Goal: Transaction & Acquisition: Purchase product/service

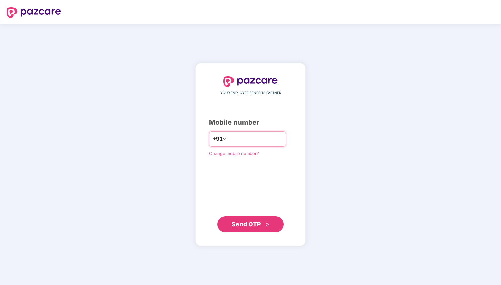
click at [255, 139] on input "number" at bounding box center [255, 138] width 54 height 11
type input "**********"
click at [246, 226] on span "Send OTP" at bounding box center [247, 223] width 30 height 7
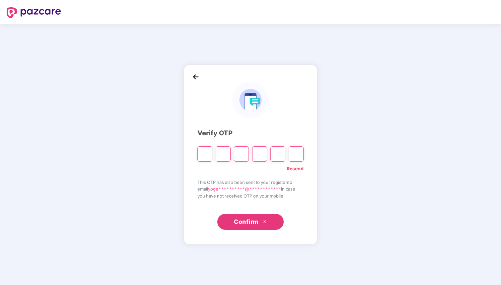
type input "*"
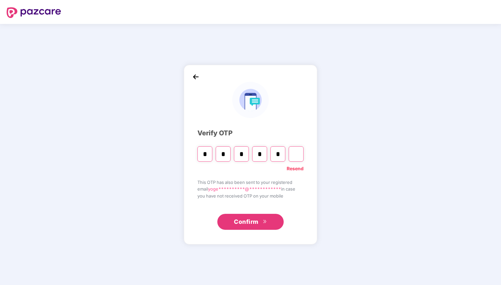
type input "*"
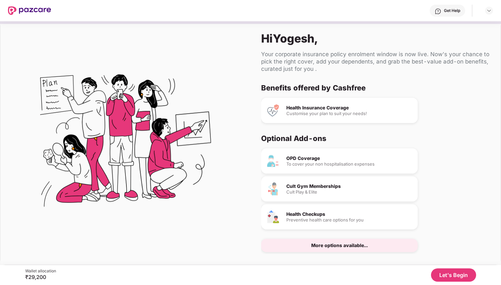
click at [334, 113] on div "Customise your plan to suit your needs!" at bounding box center [350, 113] width 126 height 4
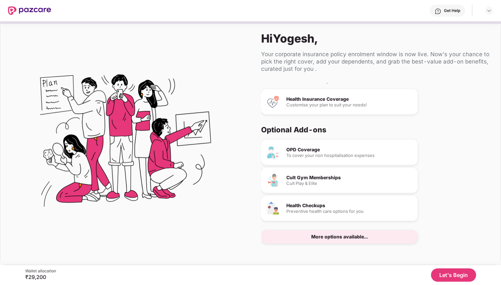
click at [361, 235] on div "More options available..." at bounding box center [339, 236] width 57 height 5
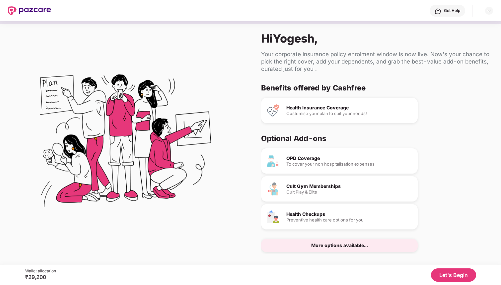
click at [455, 275] on button "Let's Begin" at bounding box center [453, 274] width 45 height 13
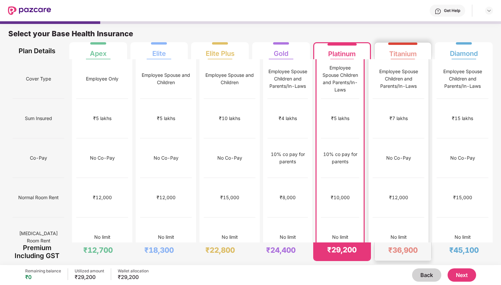
click at [413, 179] on div "₹12,000" at bounding box center [399, 198] width 52 height 40
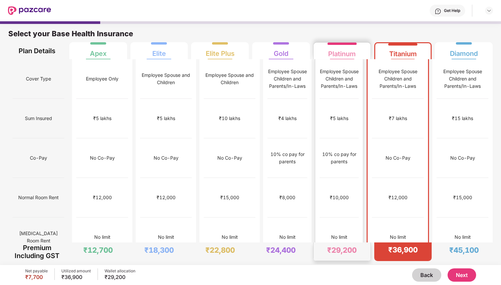
click at [352, 178] on div "₹10,000" at bounding box center [339, 198] width 39 height 40
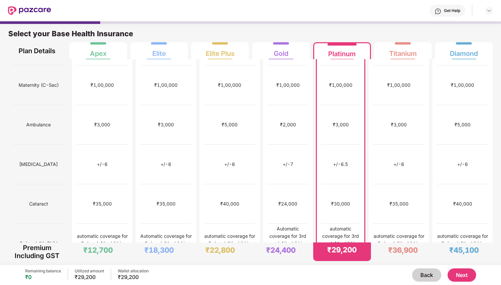
scroll to position [227, 0]
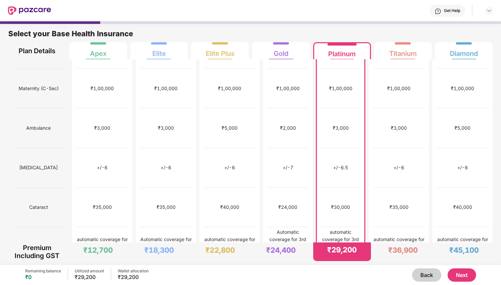
click at [347, 164] on div "+/-6.5" at bounding box center [340, 167] width 15 height 7
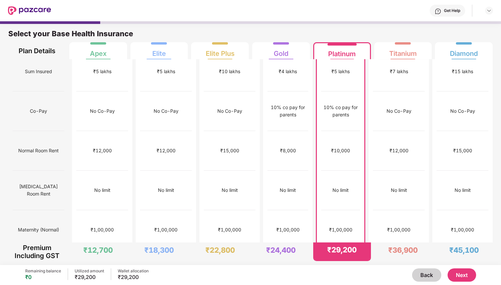
scroll to position [0, 0]
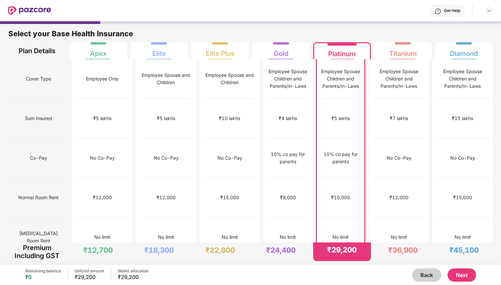
click at [461, 274] on button "Next" at bounding box center [462, 274] width 29 height 13
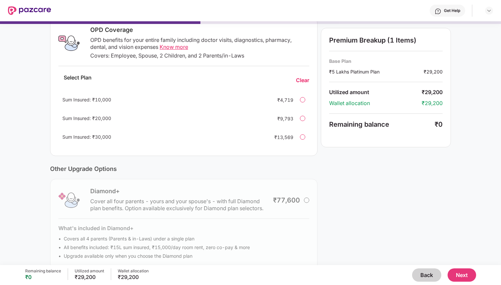
scroll to position [123, 0]
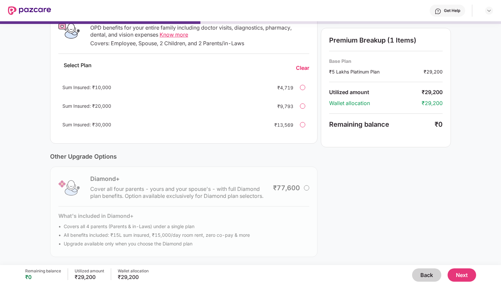
click at [352, 198] on div "Premium Breakup (1 Items) Base Plan ₹5 Lakhs Platinum Plan ₹29,200 Utilized amo…" at bounding box center [386, 92] width 130 height 328
click at [306, 188] on div "Diamond+ Cover all four parents - yours and your spouse's - with full Diamond p…" at bounding box center [184, 211] width 268 height 90
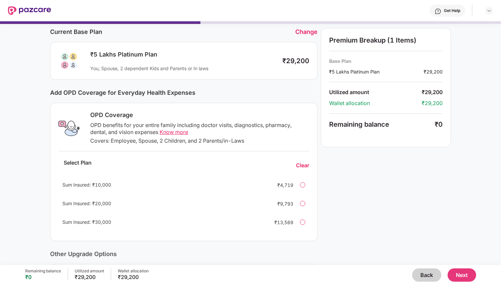
scroll to position [0, 0]
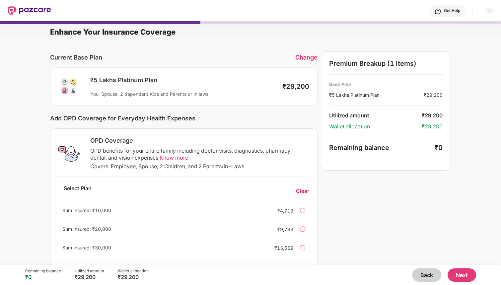
click at [459, 274] on button "Next" at bounding box center [462, 274] width 29 height 13
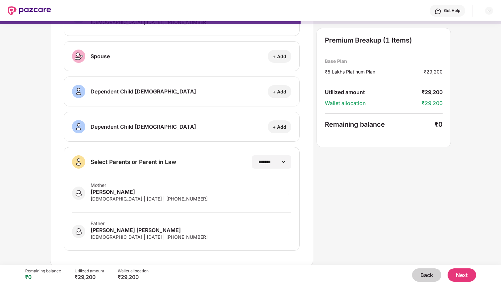
scroll to position [60, 0]
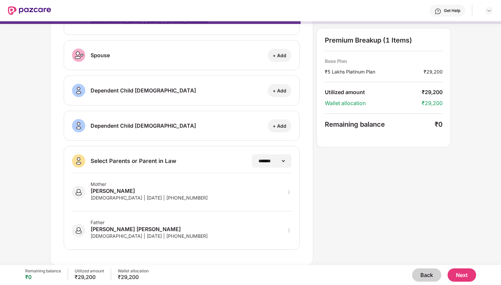
click at [461, 276] on button "Next" at bounding box center [462, 274] width 29 height 13
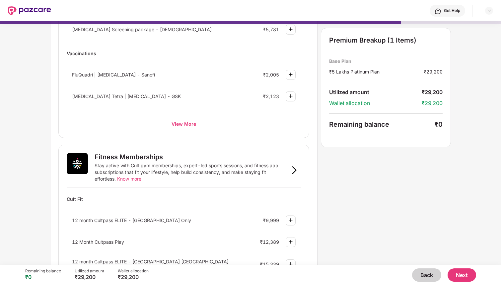
scroll to position [0, 0]
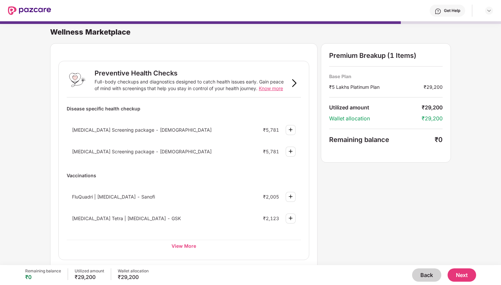
click at [425, 275] on button "Back" at bounding box center [426, 274] width 29 height 13
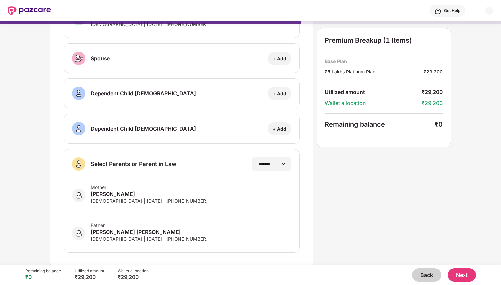
scroll to position [60, 0]
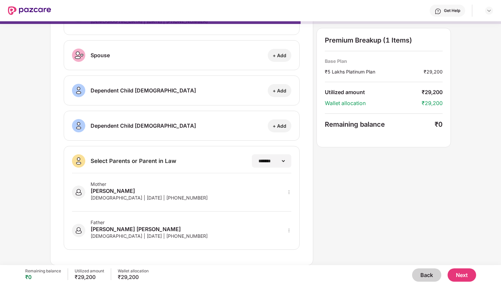
click at [288, 190] on icon "more" at bounding box center [289, 192] width 5 height 5
click at [282, 201] on img at bounding box center [280, 201] width 5 height 5
select select "******"
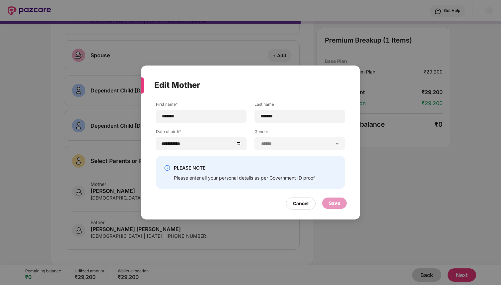
click at [262, 173] on div "PLEASE NOTE Please enter all your personal details as per Government ID proof" at bounding box center [244, 172] width 141 height 17
click at [301, 205] on div "Cancel" at bounding box center [301, 203] width 16 height 7
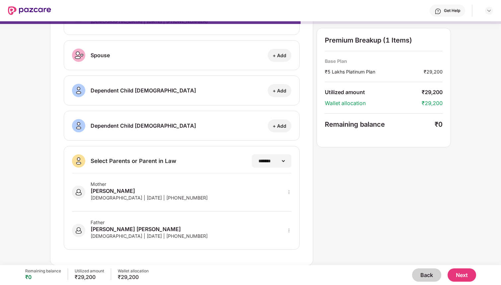
click at [460, 276] on button "Next" at bounding box center [462, 274] width 29 height 13
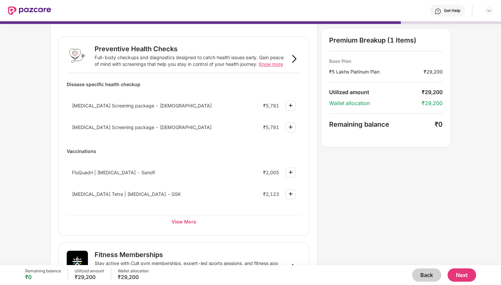
scroll to position [25, 0]
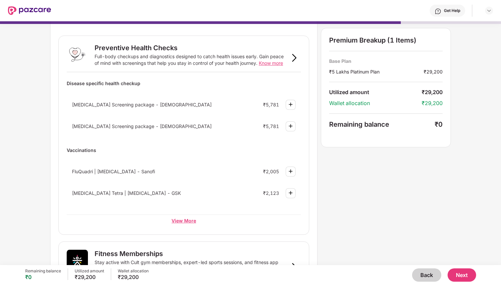
click at [187, 218] on div "View More" at bounding box center [184, 220] width 234 height 12
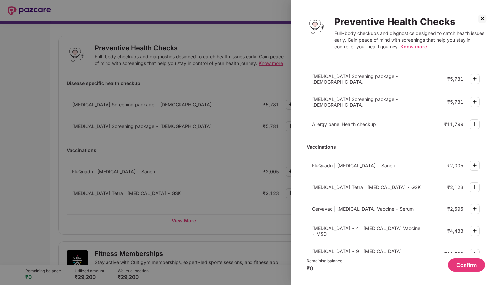
scroll to position [161, 0]
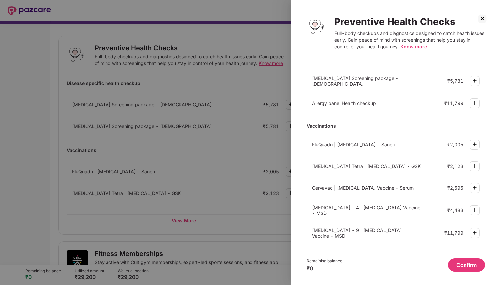
click at [36, 138] on div at bounding box center [250, 142] width 501 height 285
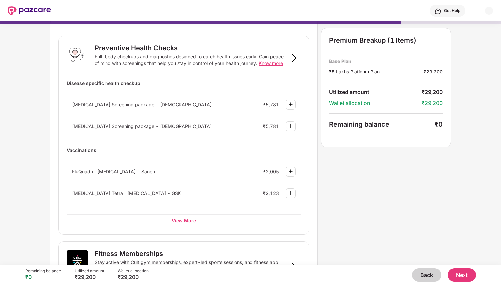
click at [467, 279] on button "Next" at bounding box center [462, 274] width 29 height 13
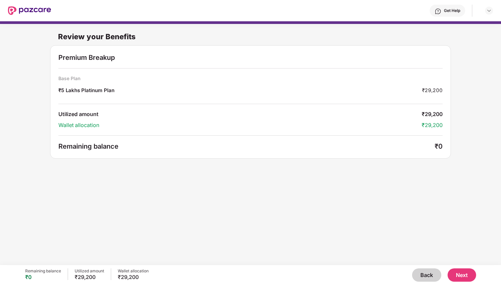
click at [430, 276] on button "Back" at bounding box center [426, 274] width 29 height 13
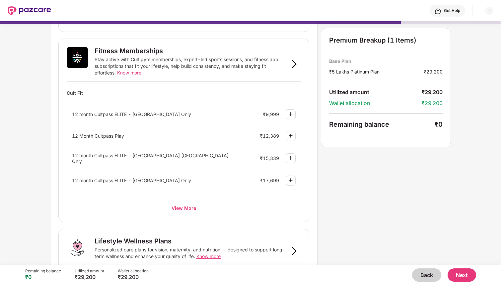
scroll to position [219, 0]
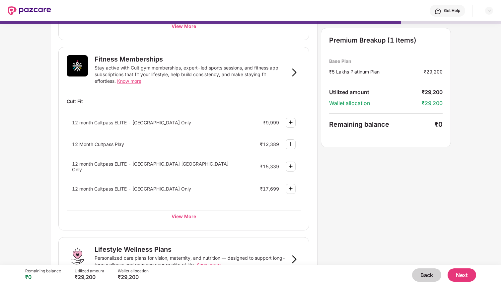
click at [181, 120] on div "12 month Cultpass ELITE - Bangalore Only" at bounding box center [154, 123] width 165 height 6
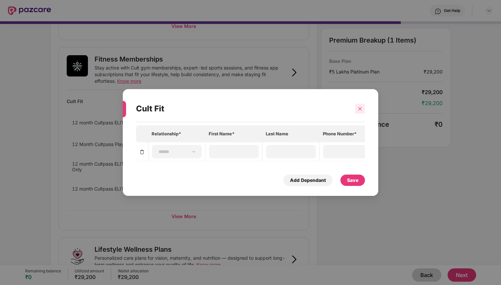
click at [359, 106] on div at bounding box center [360, 109] width 10 height 10
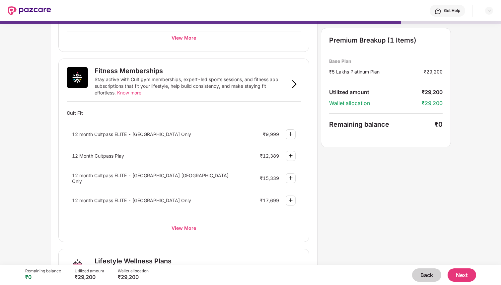
scroll to position [206, 0]
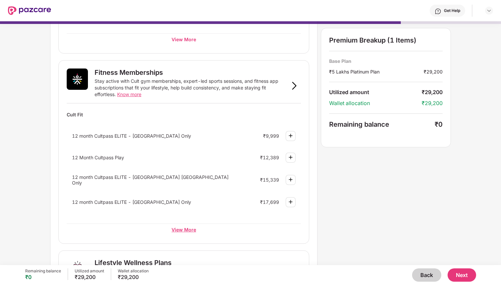
click at [176, 226] on div "View More" at bounding box center [184, 229] width 234 height 12
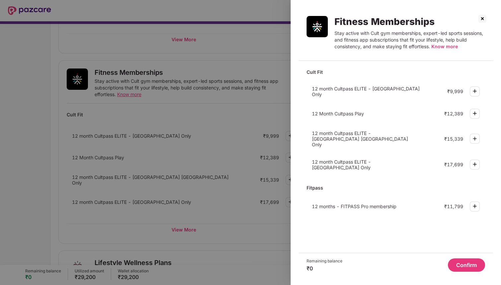
click at [471, 264] on button "Confirm" at bounding box center [466, 264] width 37 height 13
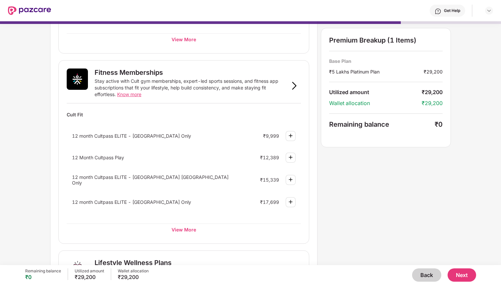
click at [459, 273] on button "Next" at bounding box center [462, 274] width 29 height 13
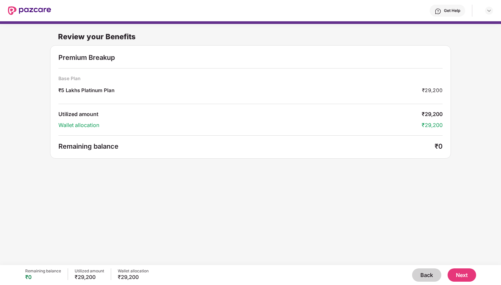
click at [460, 276] on button "Next" at bounding box center [462, 274] width 29 height 13
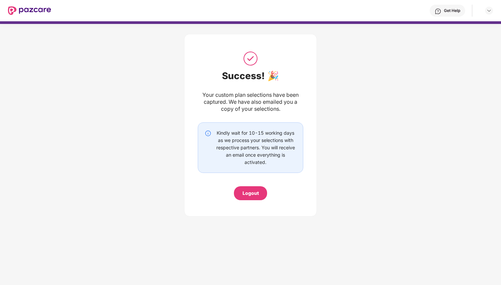
click at [252, 196] on div "Logout" at bounding box center [251, 192] width 16 height 7
